Goal: Information Seeking & Learning: Learn about a topic

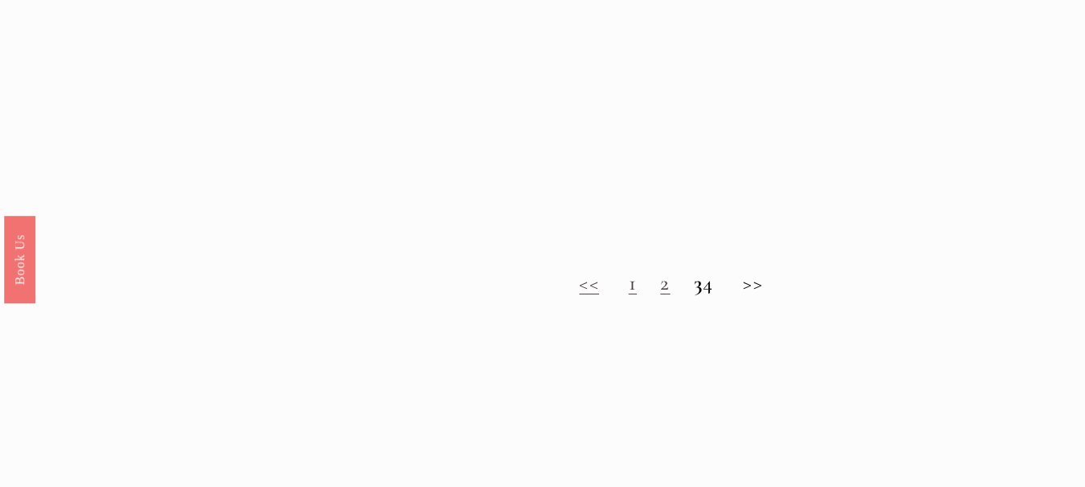
scroll to position [1285, 0]
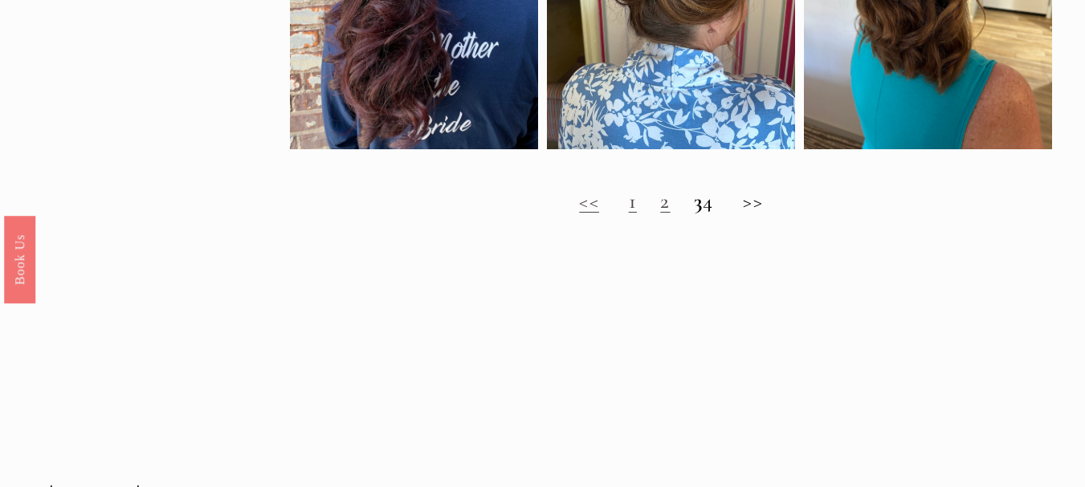
click at [660, 214] on link "2" at bounding box center [665, 201] width 10 height 26
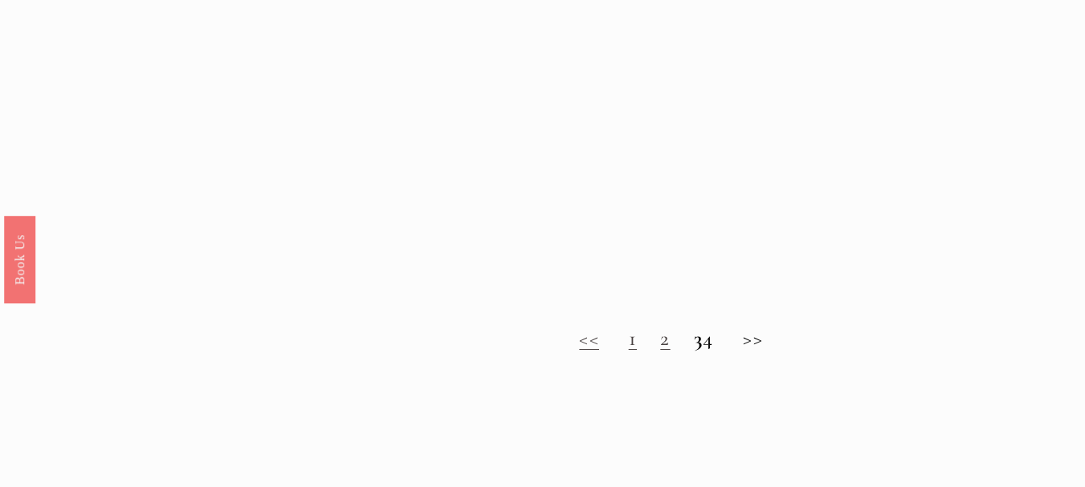
scroll to position [1150, 0]
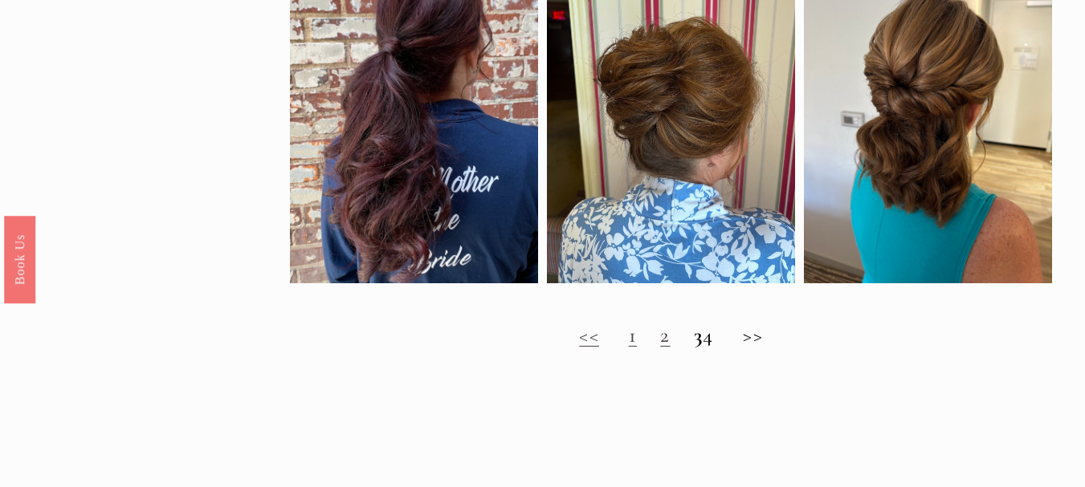
click at [694, 348] on strong "3" at bounding box center [698, 335] width 9 height 26
click at [762, 347] on h2 "<< 1 2 3 4 >>" at bounding box center [671, 335] width 763 height 25
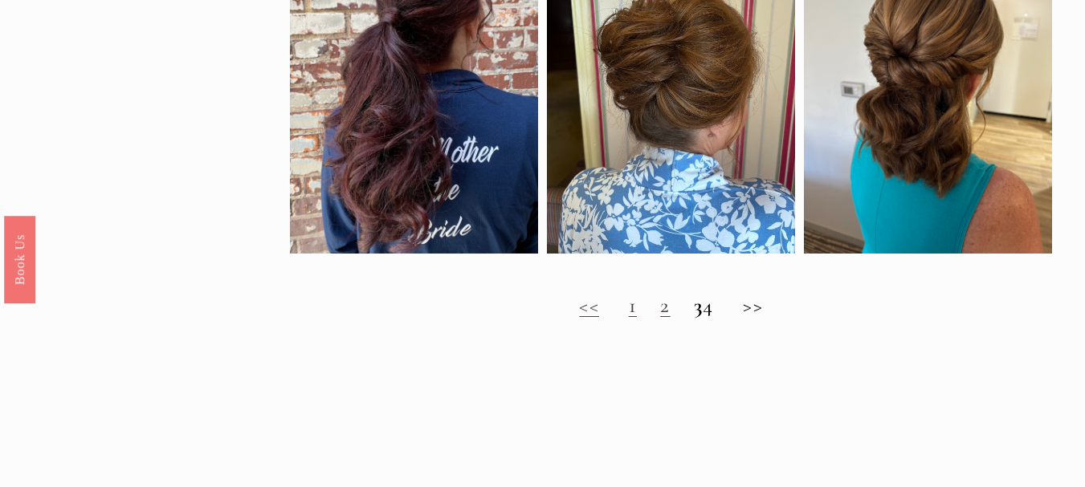
scroll to position [1178, 0]
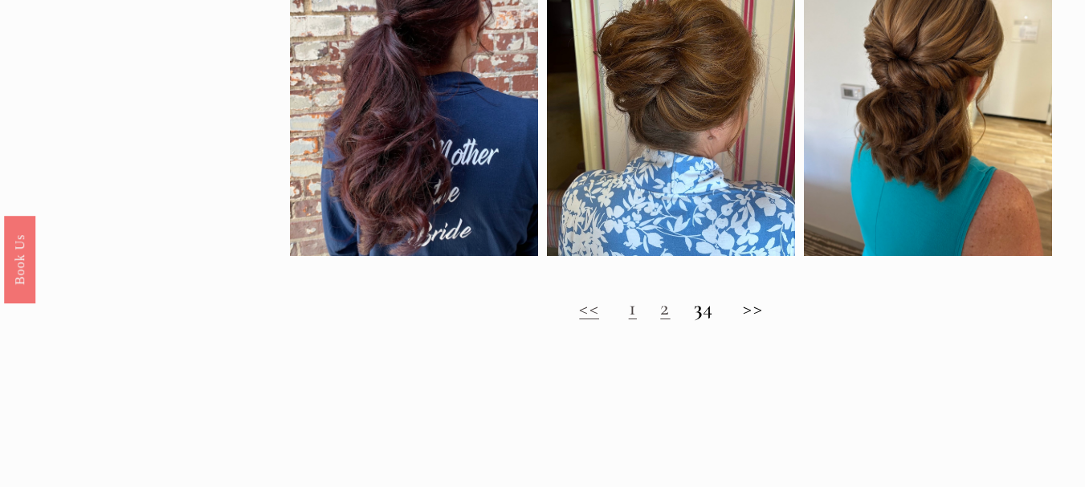
click at [694, 321] on strong "3" at bounding box center [698, 308] width 9 height 26
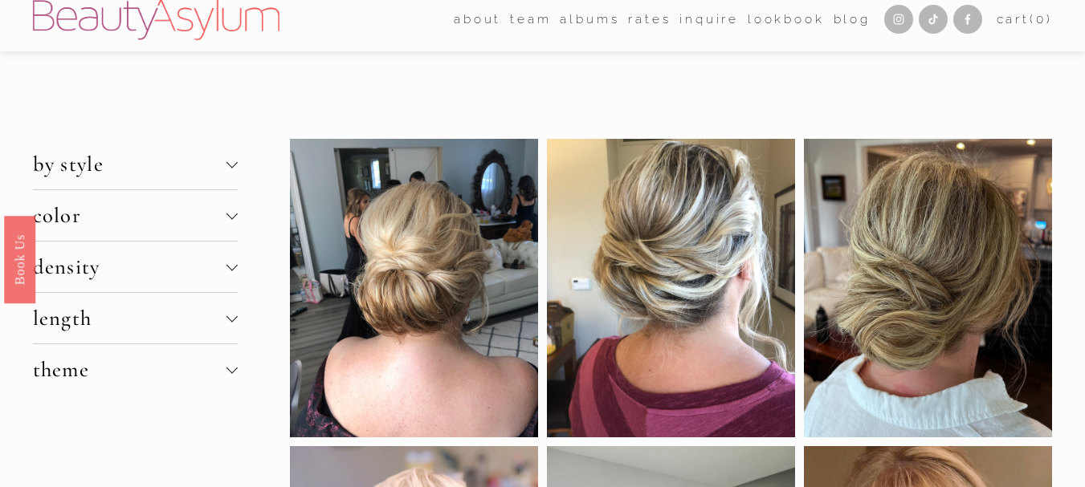
scroll to position [0, 0]
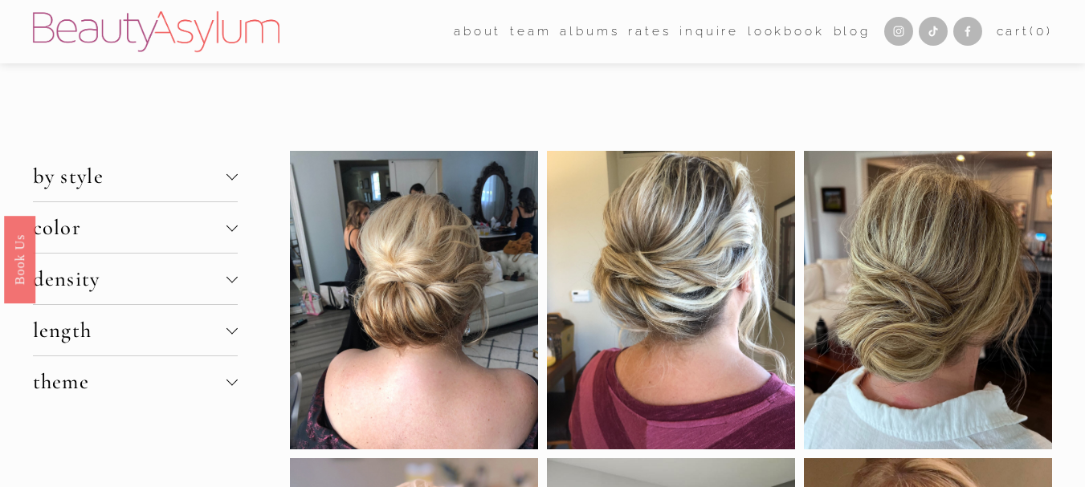
click at [133, 335] on span "length" at bounding box center [130, 330] width 194 height 26
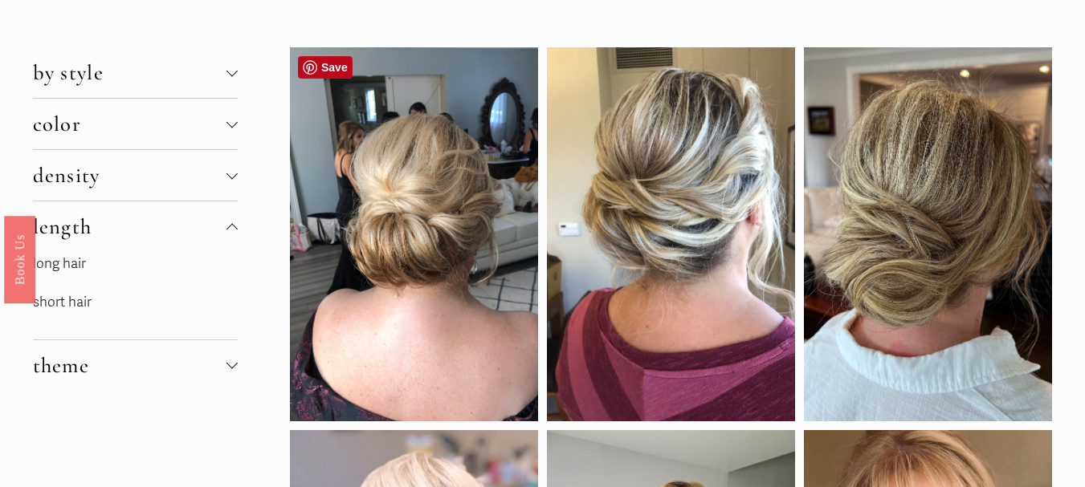
scroll to position [107, 0]
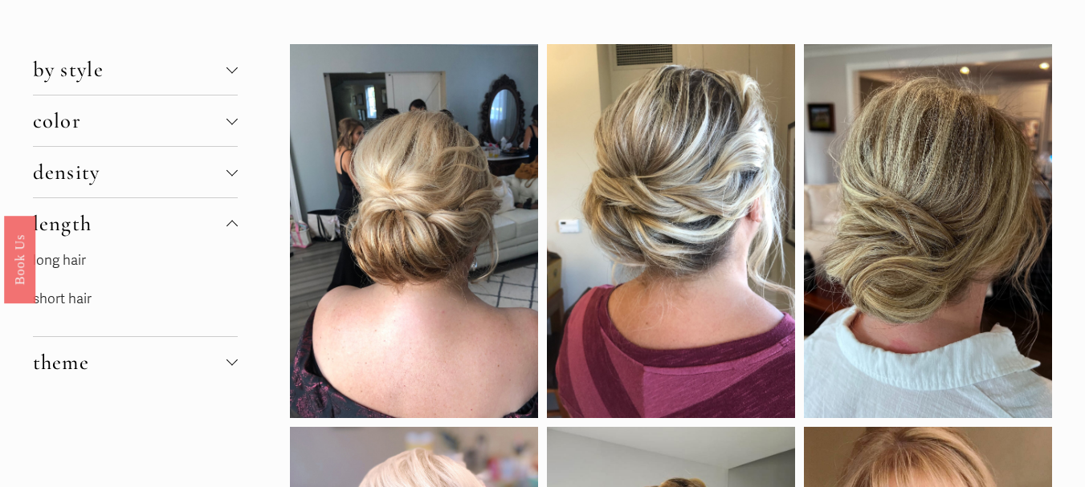
click at [68, 258] on link "long hair" at bounding box center [59, 260] width 53 height 17
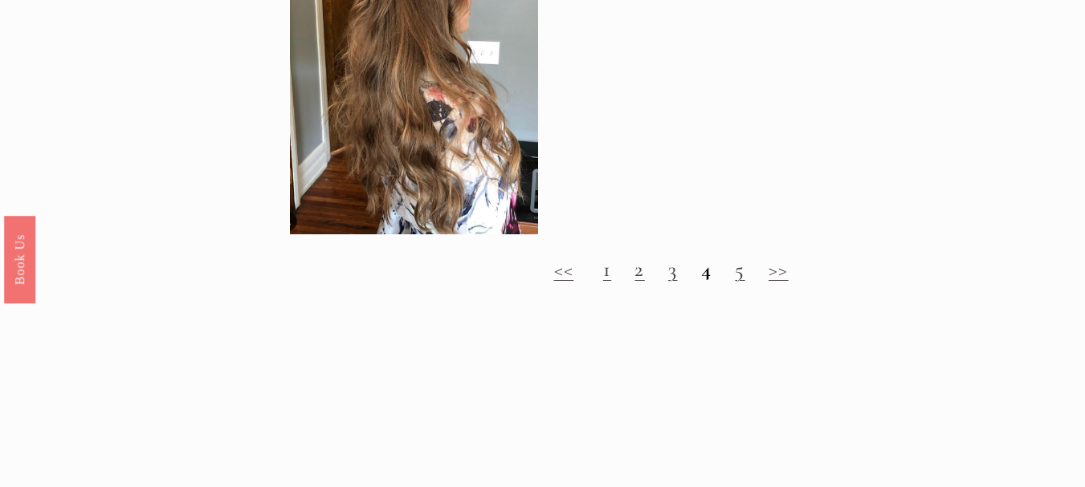
scroll to position [1900, 0]
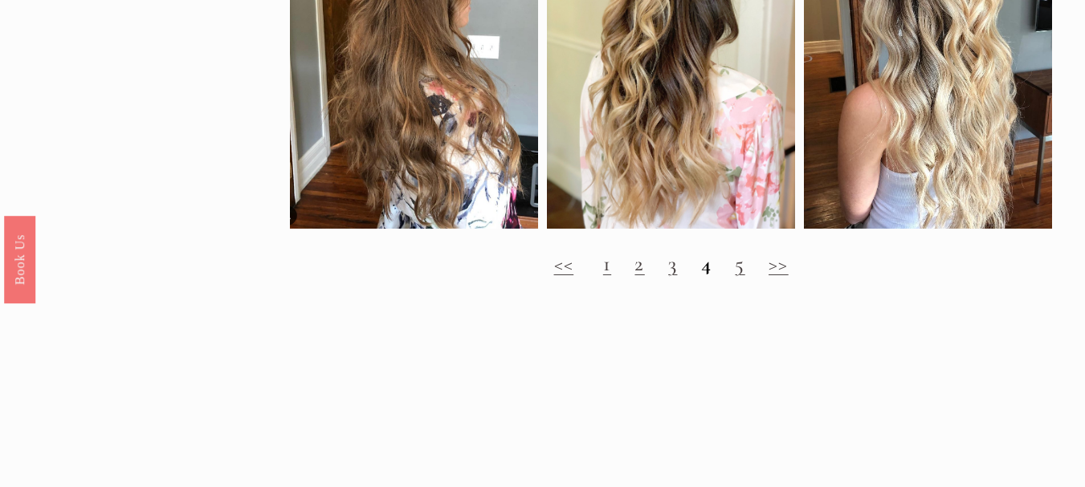
click at [740, 277] on link "5" at bounding box center [740, 263] width 10 height 26
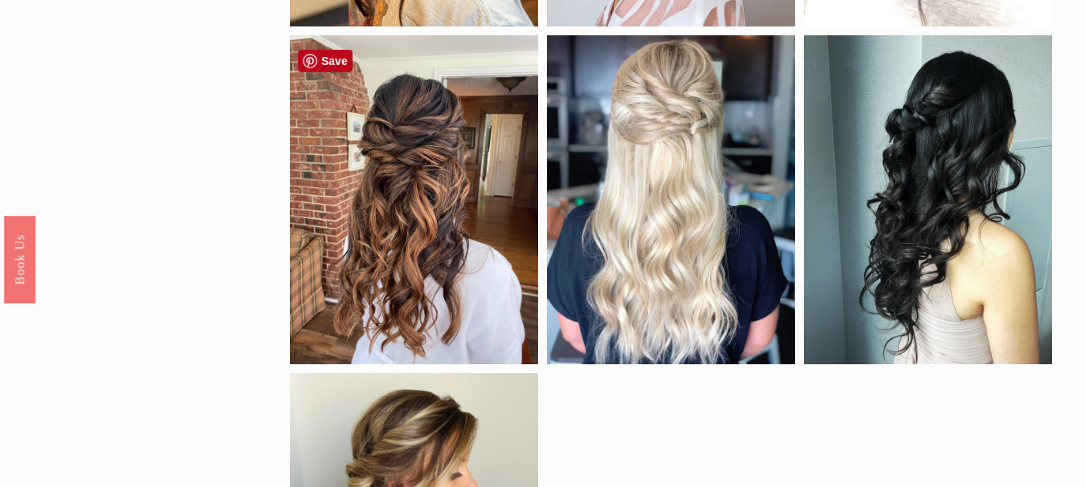
scroll to position [803, 0]
